Goal: Transaction & Acquisition: Obtain resource

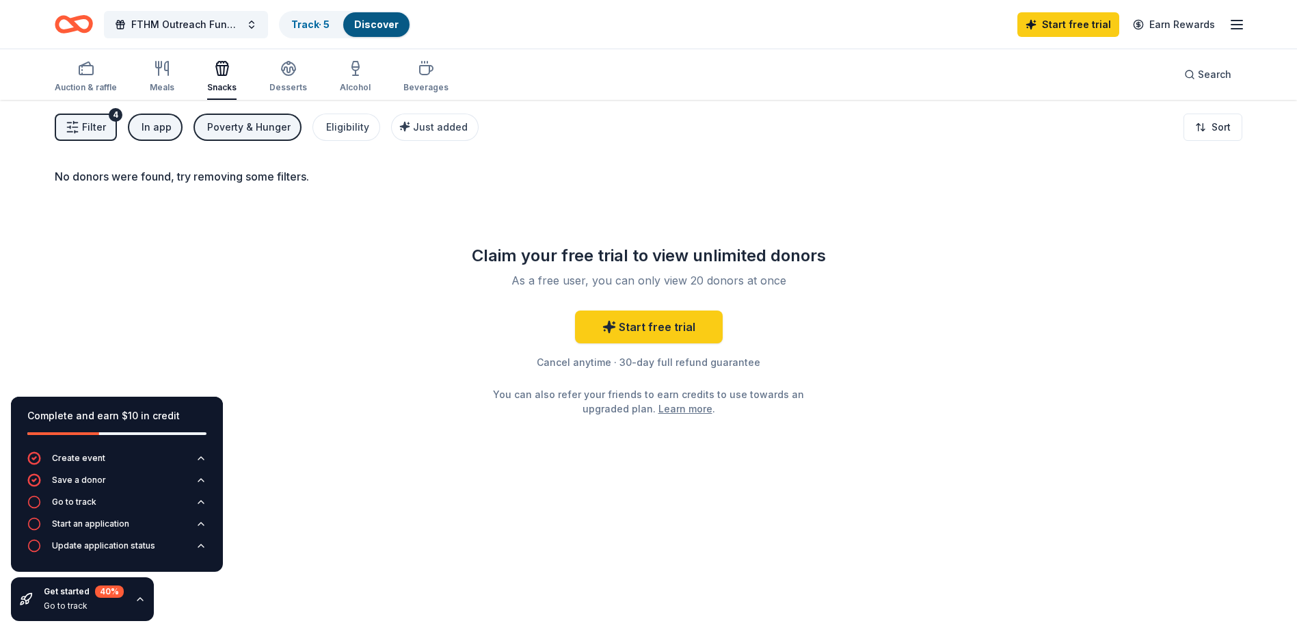
click at [80, 127] on button "Filter 4" at bounding box center [86, 127] width 62 height 27
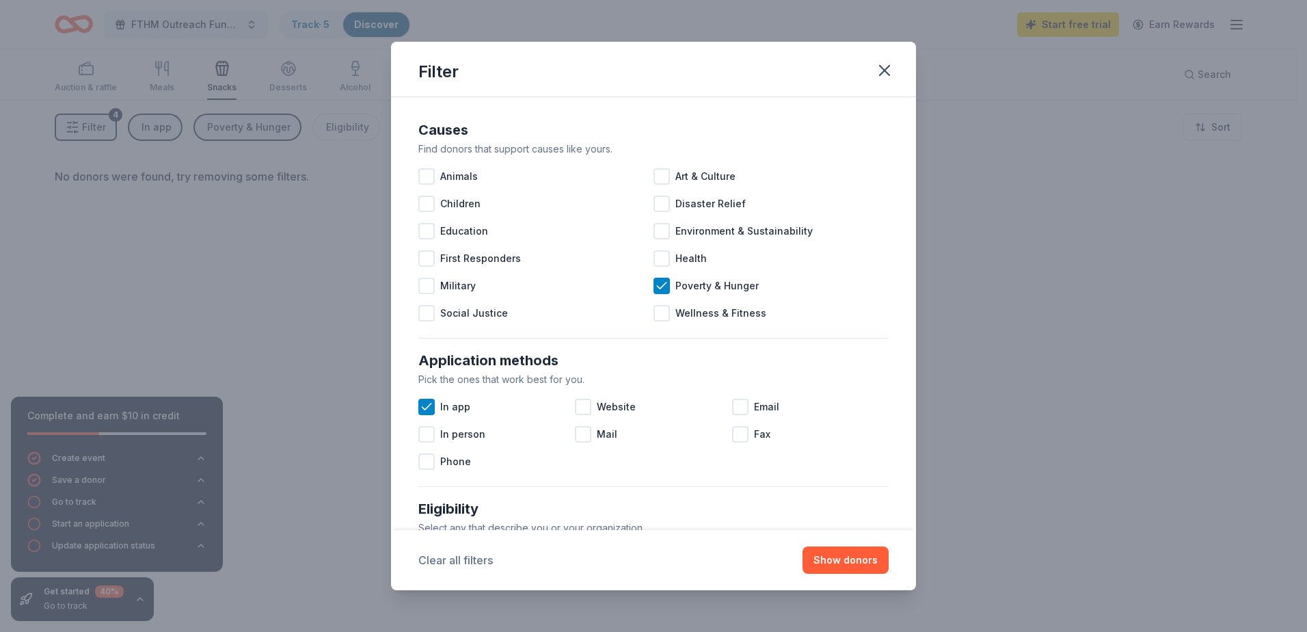
click at [448, 557] on button "Clear all filters" at bounding box center [455, 560] width 75 height 16
click at [250, 216] on div "Filter Causes Find donors that support causes like yours. Animals Art & Culture…" at bounding box center [653, 316] width 1307 height 632
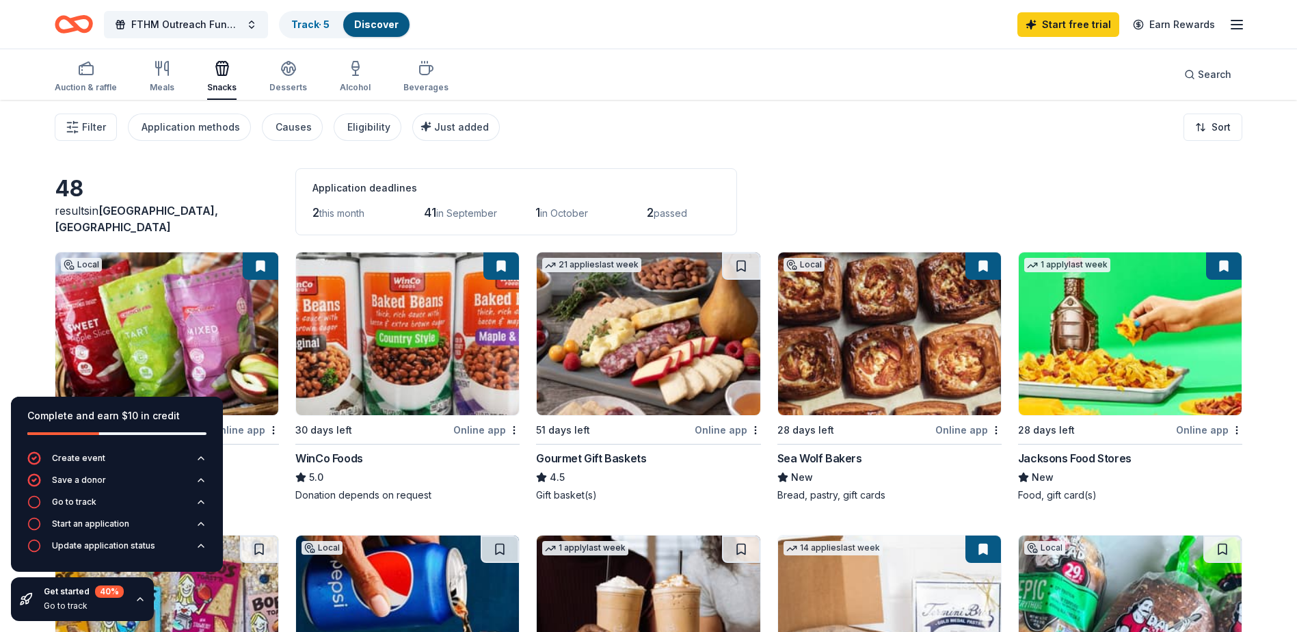
click at [256, 267] on button at bounding box center [261, 265] width 36 height 27
click at [1235, 23] on icon "button" at bounding box center [1237, 24] width 16 height 16
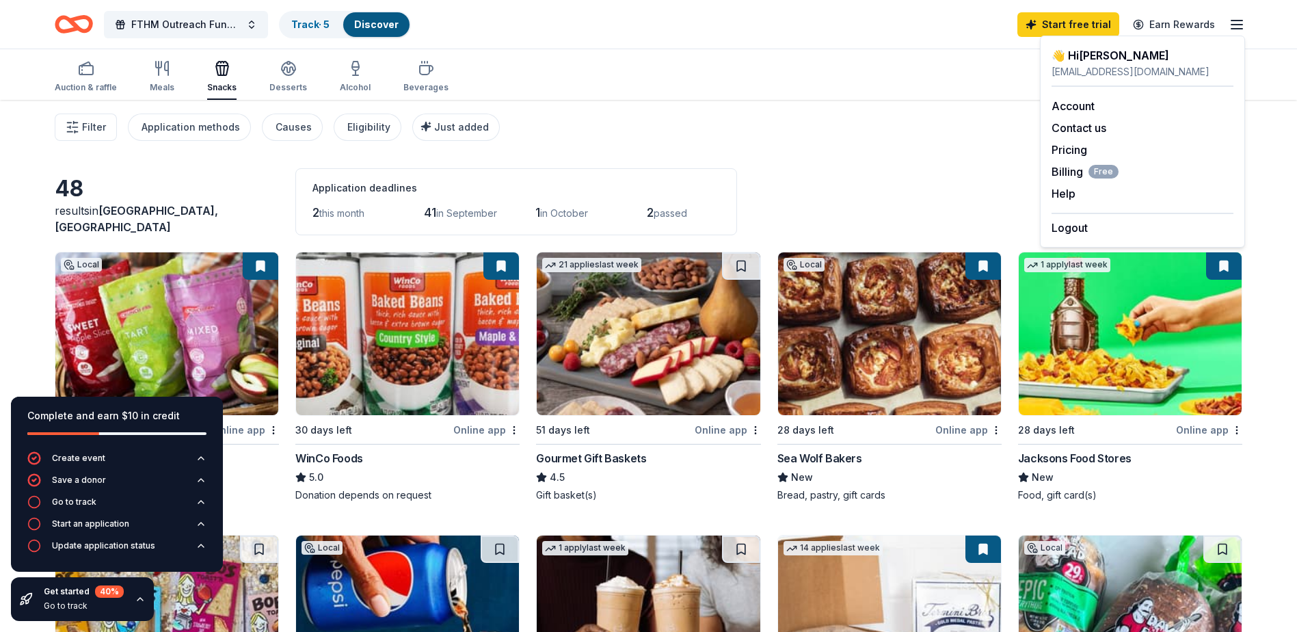
click at [911, 183] on div "48 results in [GEOGRAPHIC_DATA], [GEOGRAPHIC_DATA] Application deadlines 2 this…" at bounding box center [649, 201] width 1188 height 67
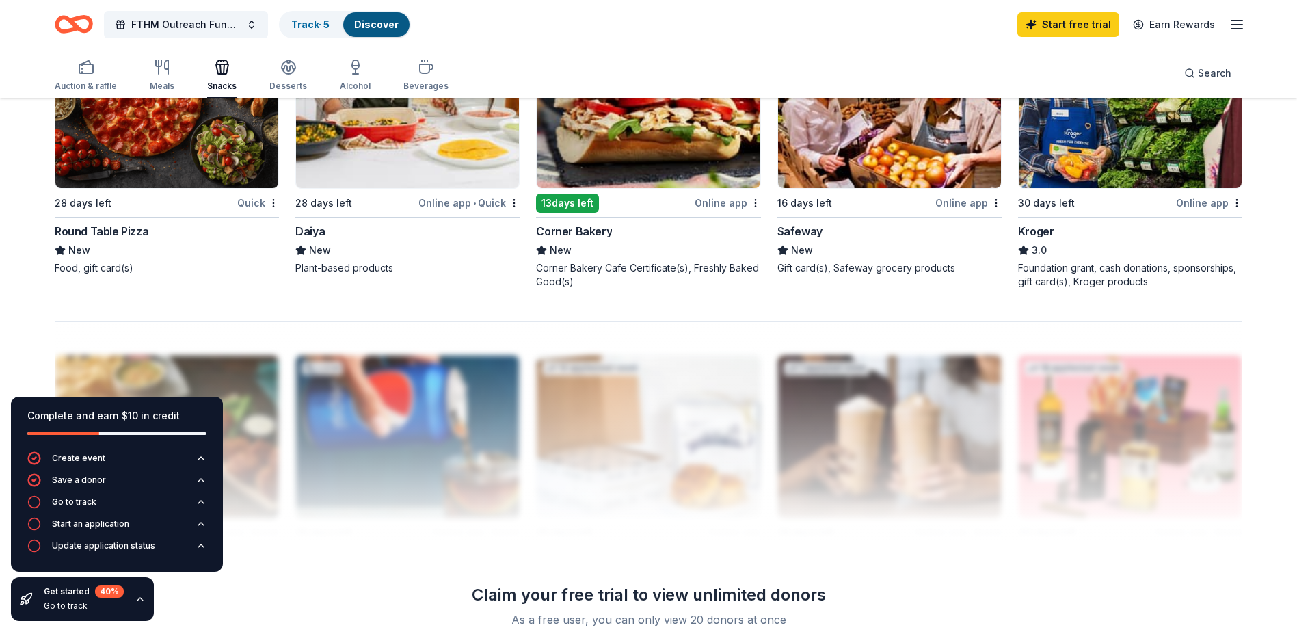
scroll to position [952, 0]
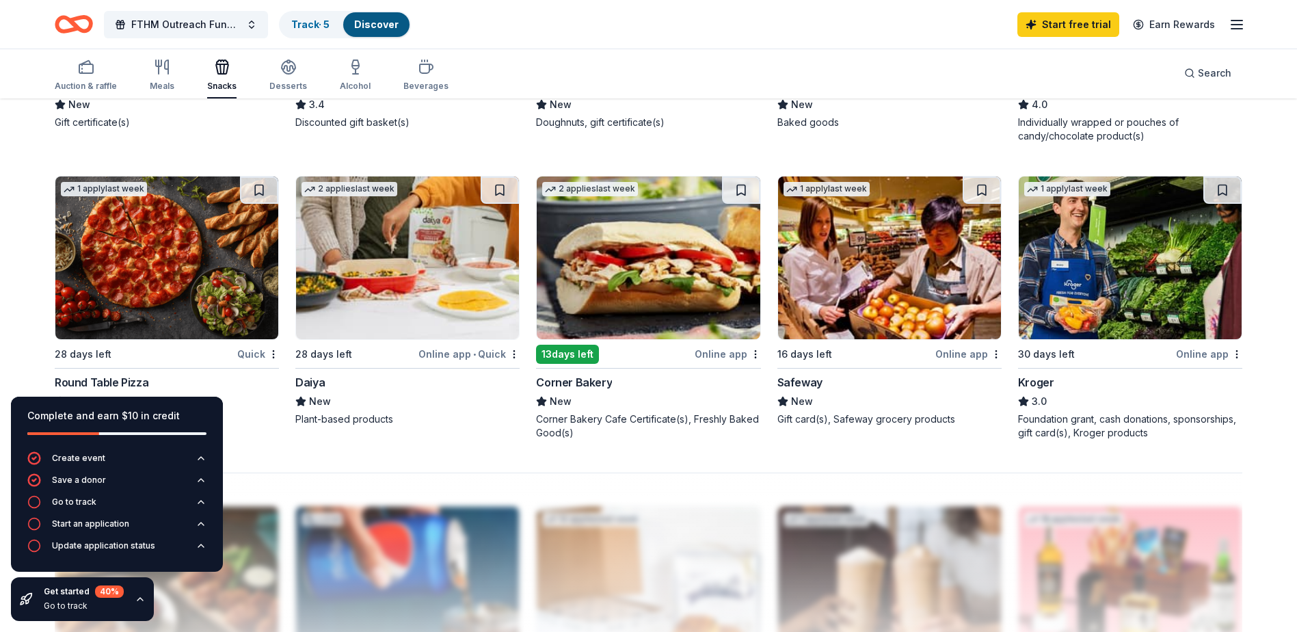
click at [1110, 273] on img at bounding box center [1130, 257] width 223 height 163
click at [1206, 351] on div "Online app" at bounding box center [1209, 353] width 66 height 17
click at [1203, 356] on div "Online app" at bounding box center [1209, 353] width 66 height 17
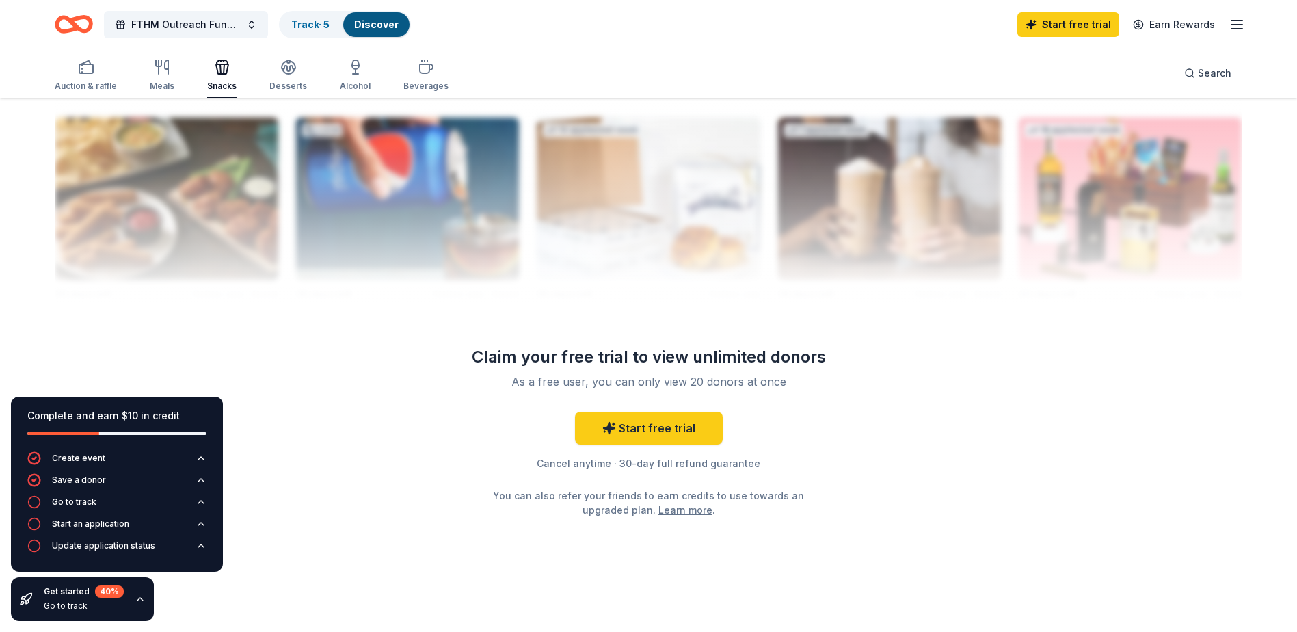
scroll to position [0, 0]
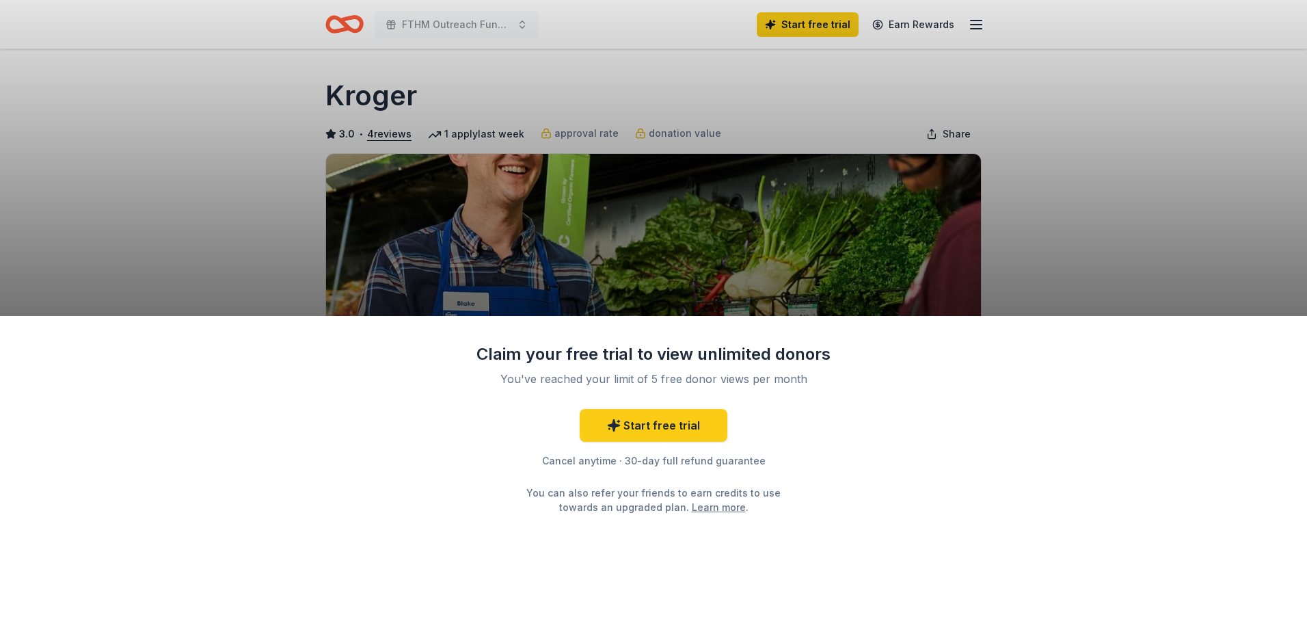
click at [1201, 196] on div "Claim your free trial to view unlimited donors You've reached your limit of 5 f…" at bounding box center [653, 316] width 1307 height 632
drag, startPoint x: 1039, startPoint y: 243, endPoint x: 820, endPoint y: 154, distance: 236.2
click at [820, 154] on div "Claim your free trial to view unlimited donors You've reached your limit of 5 f…" at bounding box center [653, 316] width 1307 height 632
click at [633, 133] on div "Claim your free trial to view unlimited donors You've reached your limit of 5 f…" at bounding box center [653, 316] width 1307 height 632
click at [555, 136] on div "Claim your free trial to view unlimited donors You've reached your limit of 5 f…" at bounding box center [653, 316] width 1307 height 632
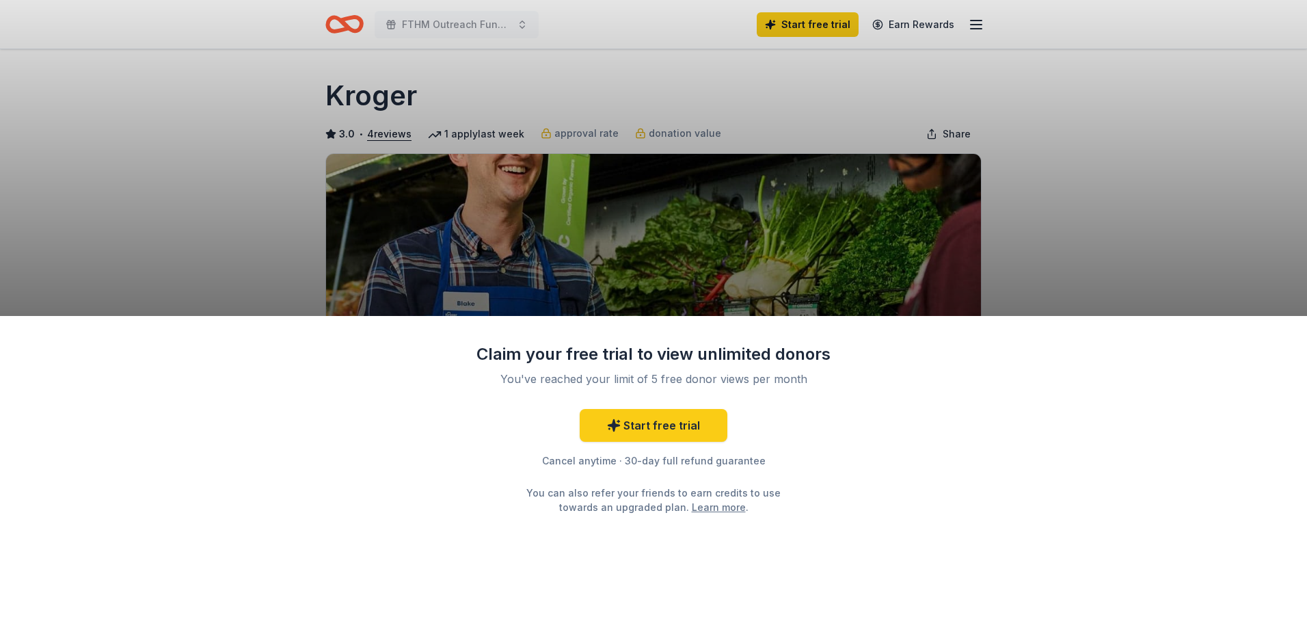
click at [520, 217] on div "Claim your free trial to view unlimited donors You've reached your limit of 5 f…" at bounding box center [653, 316] width 1307 height 632
click at [1041, 243] on div "Claim your free trial to view unlimited donors You've reached your limit of 5 f…" at bounding box center [653, 316] width 1307 height 632
click at [858, 498] on div "Claim your free trial to view unlimited donors You've reached your limit of 5 f…" at bounding box center [653, 474] width 1307 height 316
